Goal: Information Seeking & Learning: Learn about a topic

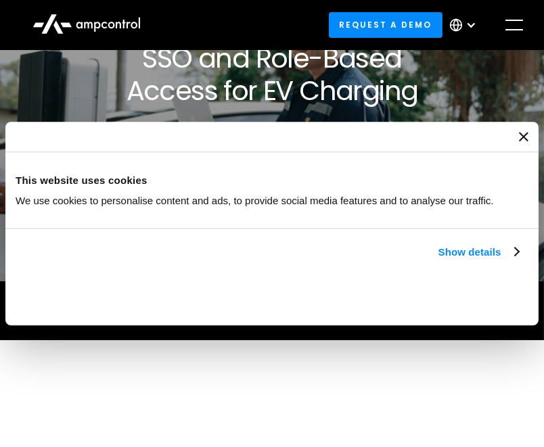
scroll to position [94, 0]
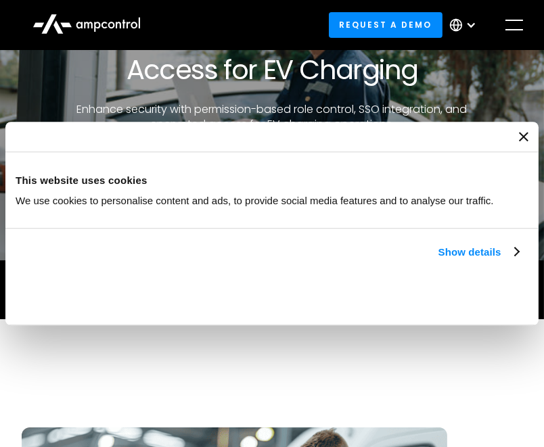
click at [521, 141] on icon "Close banner" at bounding box center [523, 136] width 9 height 9
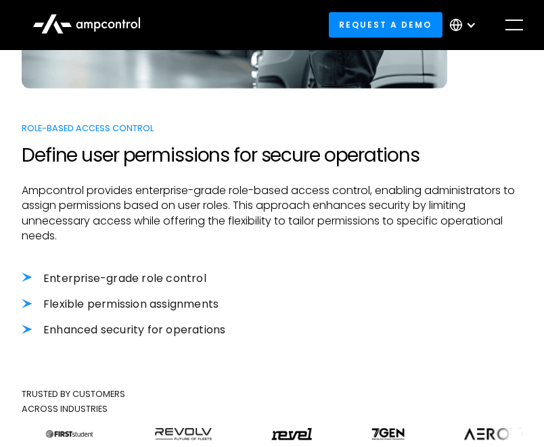
scroll to position [718, 0]
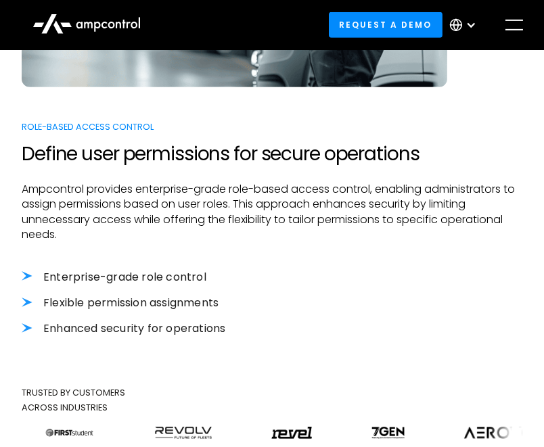
click at [336, 281] on li "Enterprise-grade role control" at bounding box center [272, 277] width 500 height 15
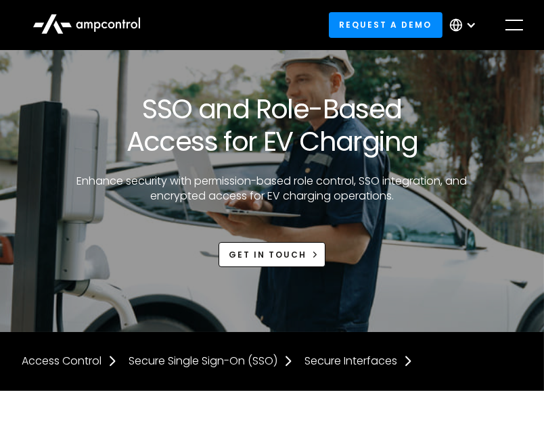
scroll to position [0, 0]
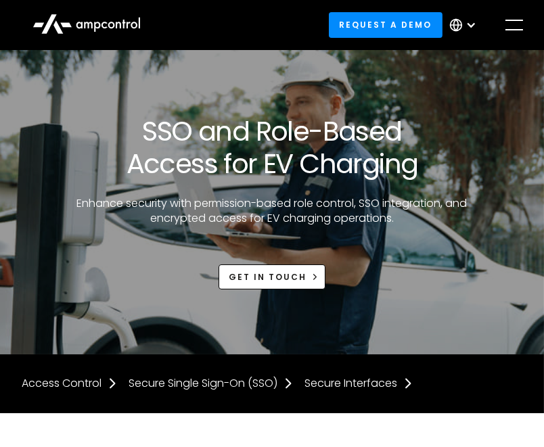
click at [333, 383] on div "Secure Interfaces" at bounding box center [350, 383] width 93 height 15
click at [210, 381] on div "Secure Single Sign-On (SSO)" at bounding box center [202, 383] width 149 height 15
click at [53, 388] on div "Access Control" at bounding box center [62, 383] width 80 height 15
